Goal: Task Accomplishment & Management: Manage account settings

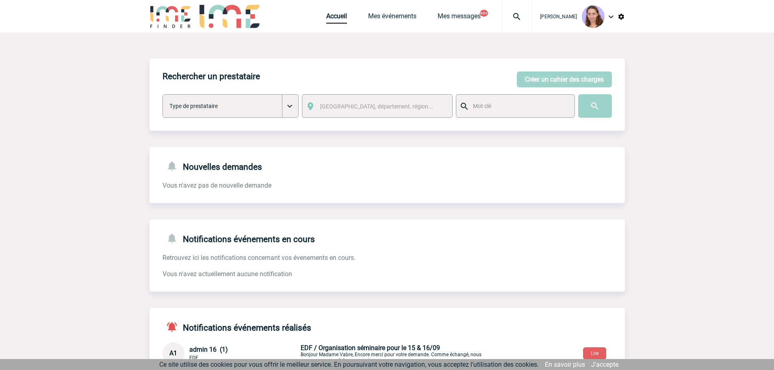
click at [524, 13] on img at bounding box center [516, 17] width 29 height 10
type input "2000424816"
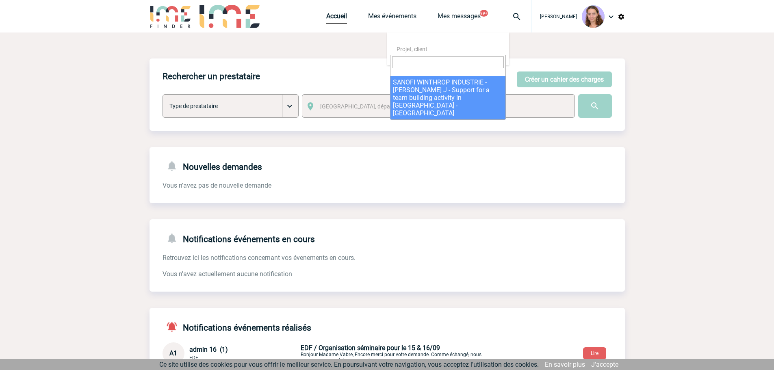
select select "24317"
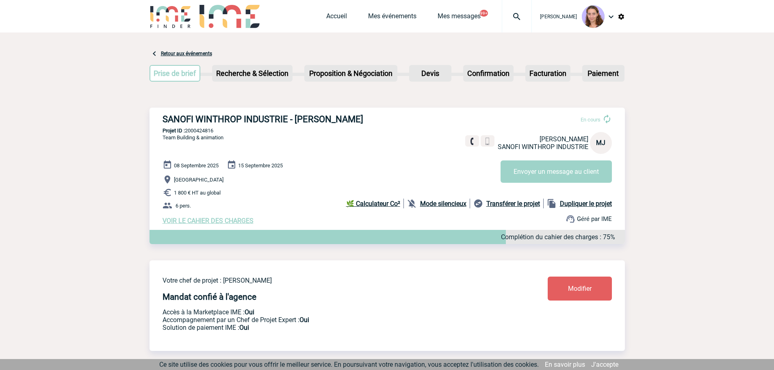
click at [576, 292] on span "Modifier" at bounding box center [580, 289] width 24 height 8
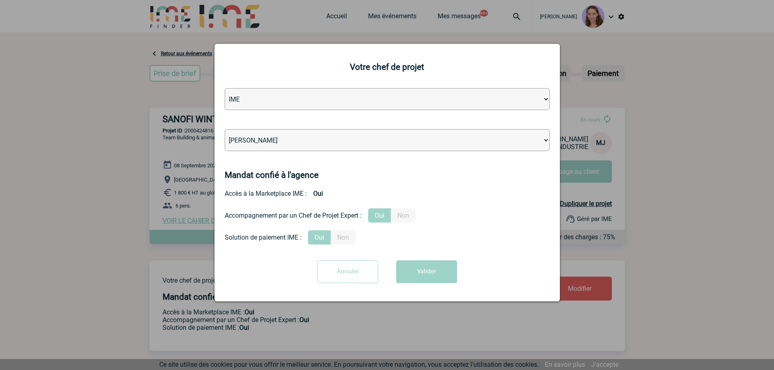
click at [302, 140] on select "Léa PITTIGLIO Yanis DE CLERCQ Victor KALB Jean-Chris NTAMACK Stefan MILADINOVIC…" at bounding box center [387, 140] width 325 height 22
select select "131612"
click at [225, 130] on select "Léa PITTIGLIO Yanis DE CLERCQ Victor KALB Jean-Chris NTAMACK Stefan MILADINOVIC…" at bounding box center [387, 140] width 325 height 22
click at [433, 272] on button "Valider" at bounding box center [426, 271] width 61 height 23
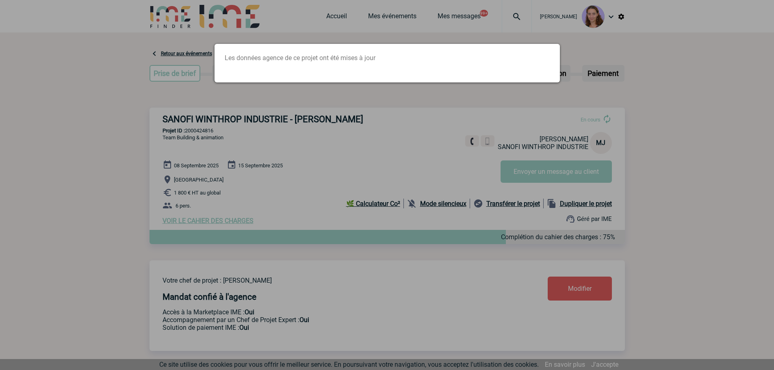
click at [364, 110] on div at bounding box center [387, 185] width 774 height 370
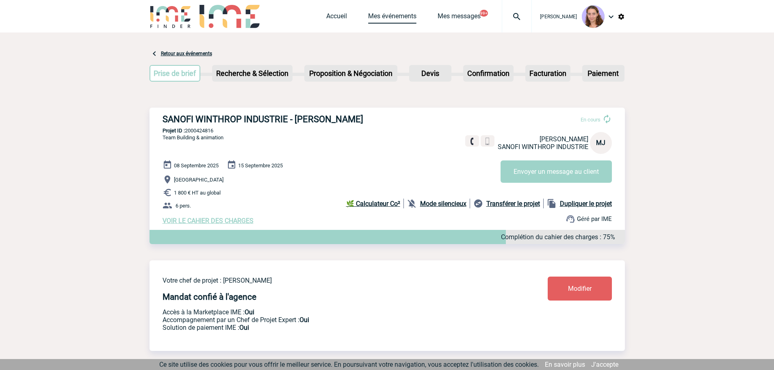
click at [375, 15] on link "Mes événements" at bounding box center [392, 17] width 48 height 11
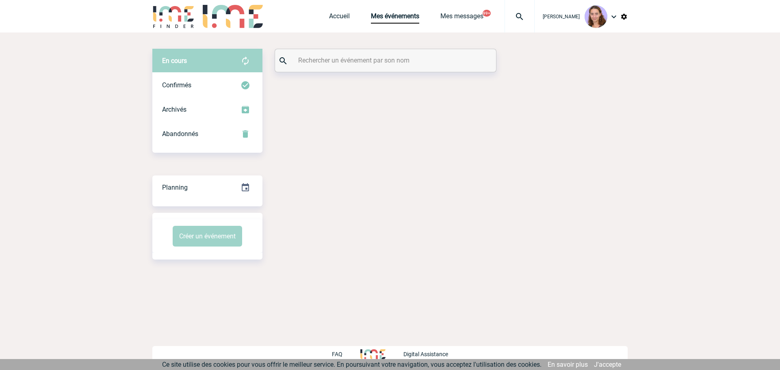
drag, startPoint x: 0, startPoint y: 0, endPoint x: 342, endPoint y: 56, distance: 346.5
click at [342, 56] on input "text" at bounding box center [386, 60] width 181 height 12
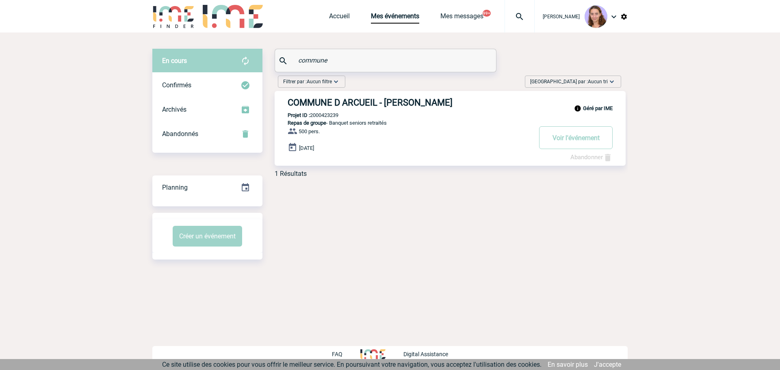
type input "commune"
click at [323, 119] on div "Géré par IME COMMUNE D [GEOGRAPHIC_DATA][PERSON_NAME] Projet ID : 2000423239 Re…" at bounding box center [450, 128] width 351 height 75
click at [322, 115] on p "Projet ID : 2000423239" at bounding box center [307, 115] width 64 height 6
copy p "2000423239"
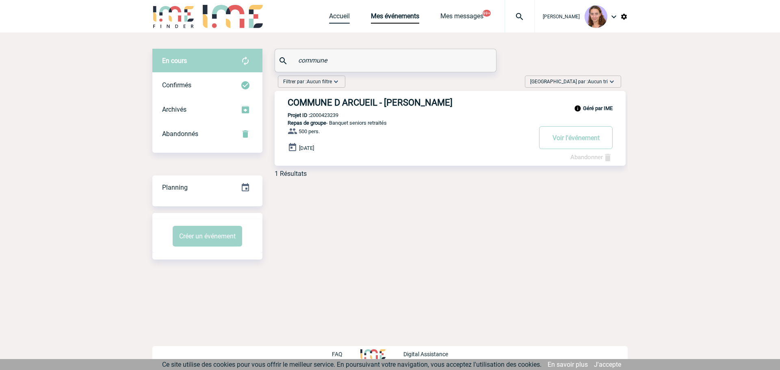
drag, startPoint x: 336, startPoint y: 13, endPoint x: 294, endPoint y: 2, distance: 42.8
click at [336, 13] on link "Accueil" at bounding box center [339, 17] width 21 height 11
